Goal: Feedback & Contribution: Contribute content

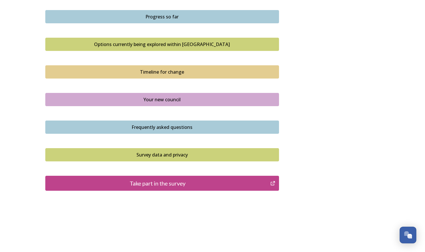
scroll to position [368, 0]
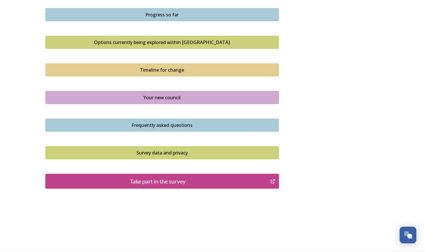
click at [159, 183] on div "Take part in the survey" at bounding box center [157, 181] width 219 height 9
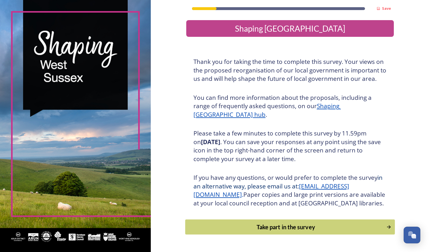
click at [295, 232] on div "Take part in the survey" at bounding box center [285, 227] width 195 height 9
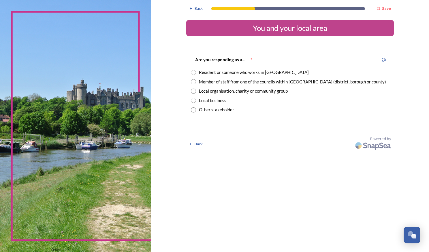
click at [220, 71] on div "Resident or someone who works in [GEOGRAPHIC_DATA]" at bounding box center [254, 72] width 110 height 7
radio input "true"
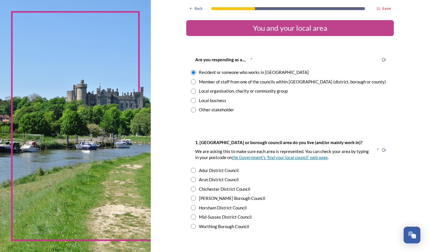
click at [205, 191] on div "Chichester District Council" at bounding box center [224, 189] width 51 height 7
radio input "true"
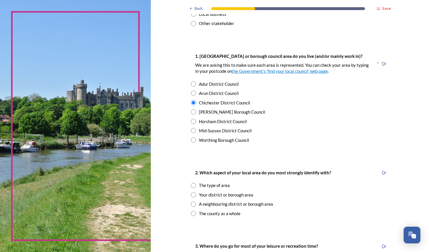
scroll to position [115, 0]
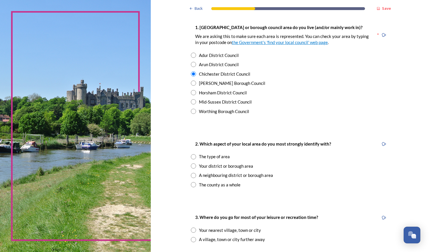
click at [222, 186] on div "The county as a whole" at bounding box center [220, 185] width 42 height 7
radio input "true"
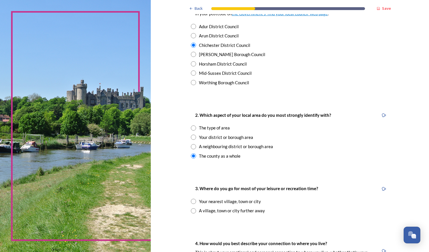
scroll to position [173, 0]
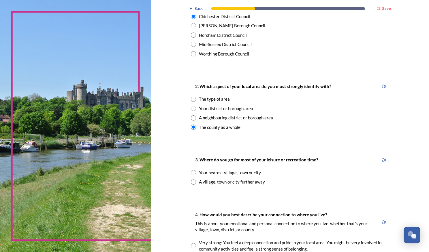
click at [246, 183] on div "A village, town or city further away" at bounding box center [232, 182] width 66 height 7
radio input "true"
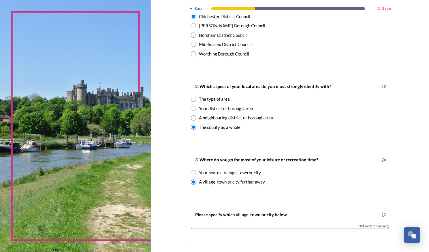
click at [234, 175] on div "Your nearest village, town or city" at bounding box center [230, 173] width 62 height 7
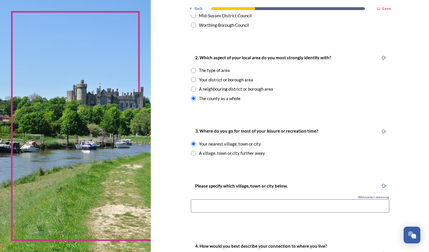
click at [227, 154] on div "A village, town or city further away" at bounding box center [232, 153] width 66 height 7
radio input "false"
radio input "true"
click at [248, 200] on input at bounding box center [290, 206] width 198 height 13
click at [221, 144] on div "Your nearest village, town or city" at bounding box center [230, 144] width 62 height 7
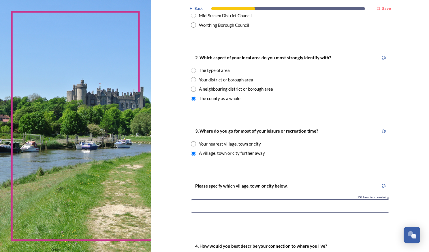
radio input "true"
click at [240, 204] on input at bounding box center [290, 206] width 198 height 13
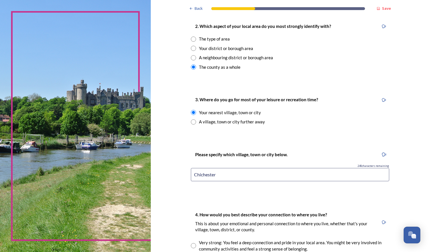
scroll to position [288, 0]
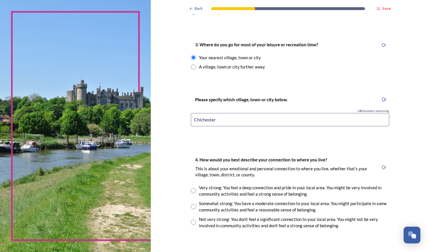
type input "Chichester"
click at [193, 191] on input "radio" at bounding box center [193, 190] width 5 height 5
radio input "true"
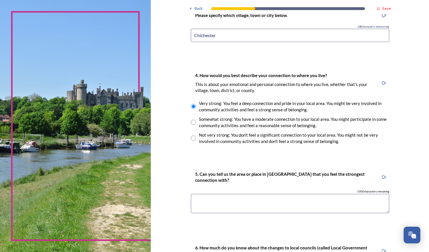
scroll to position [375, 0]
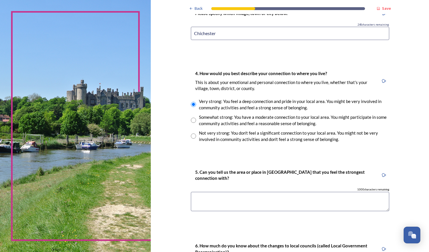
click at [289, 198] on textarea at bounding box center [290, 201] width 198 height 19
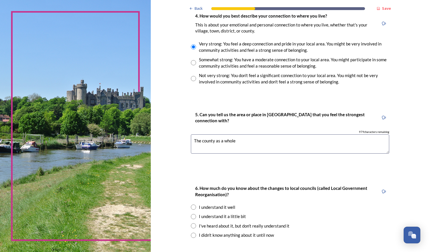
scroll to position [461, 0]
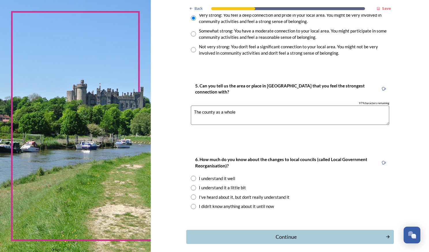
type textarea "The county as a whole"
click at [209, 178] on div "I understand it well" at bounding box center [217, 179] width 36 height 7
radio input "true"
click at [295, 242] on button "Continue" at bounding box center [290, 237] width 210 height 14
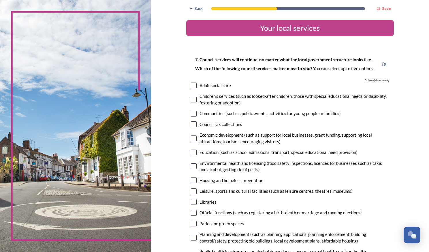
click at [191, 86] on input "checkbox" at bounding box center [194, 86] width 6 height 6
checkbox input "true"
click at [194, 99] on input "checkbox" at bounding box center [194, 100] width 6 height 6
checkbox input "true"
click at [193, 114] on input "checkbox" at bounding box center [194, 114] width 6 height 6
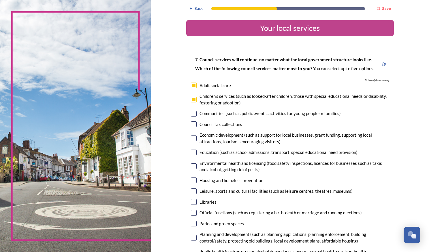
checkbox input "true"
click at [195, 152] on div "Education (such as school admissions, transport, special educational need provi…" at bounding box center [290, 152] width 198 height 7
checkbox input "true"
click at [191, 180] on input "checkbox" at bounding box center [194, 181] width 6 height 6
checkbox input "true"
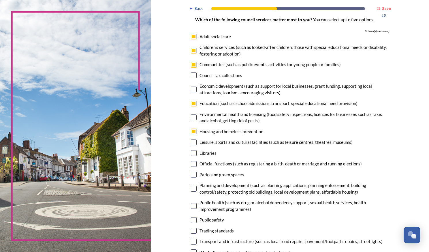
scroll to position [58, 0]
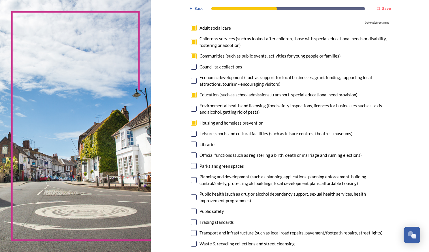
click at [194, 134] on input "checkbox" at bounding box center [194, 134] width 6 height 6
checkbox input "false"
click at [193, 144] on input "checkbox" at bounding box center [194, 145] width 6 height 6
checkbox input "false"
click at [192, 133] on input "checkbox" at bounding box center [194, 134] width 6 height 6
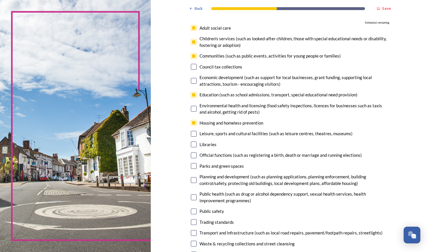
checkbox input "false"
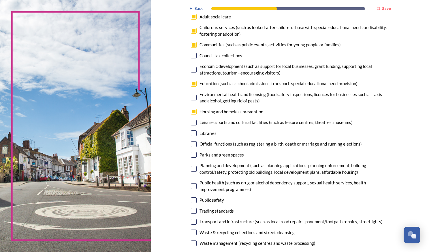
scroll to position [86, 0]
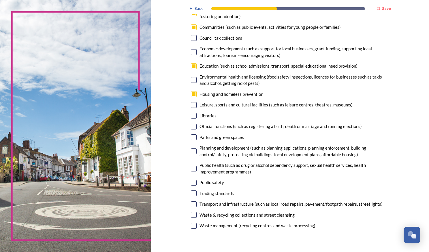
click at [193, 65] on input "checkbox" at bounding box center [194, 66] width 6 height 6
checkbox input "false"
click at [191, 183] on input "checkbox" at bounding box center [194, 183] width 6 height 6
checkbox input "true"
click at [194, 205] on input "checkbox" at bounding box center [194, 205] width 6 height 6
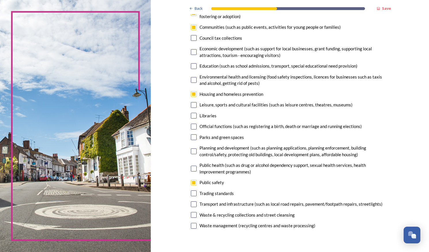
checkbox input "false"
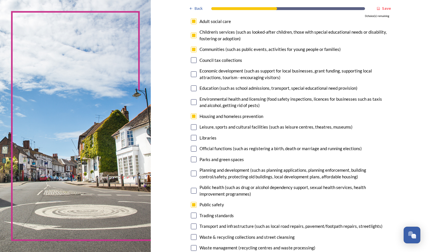
scroll to position [29, 0]
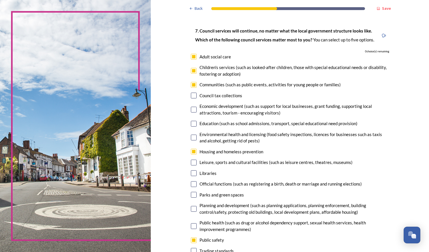
click at [192, 84] on input "checkbox" at bounding box center [194, 85] width 6 height 6
checkbox input "false"
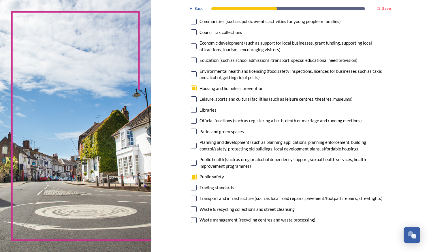
scroll to position [115, 0]
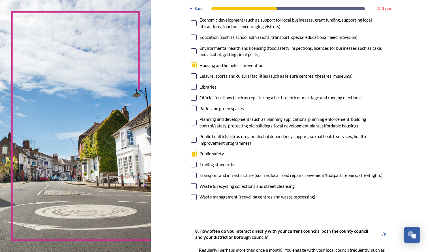
click at [193, 176] on input "checkbox" at bounding box center [194, 176] width 6 height 6
checkbox input "true"
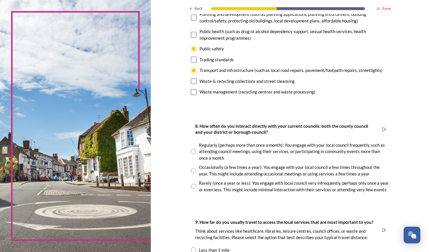
scroll to position [231, 0]
